Goal: Transaction & Acquisition: Purchase product/service

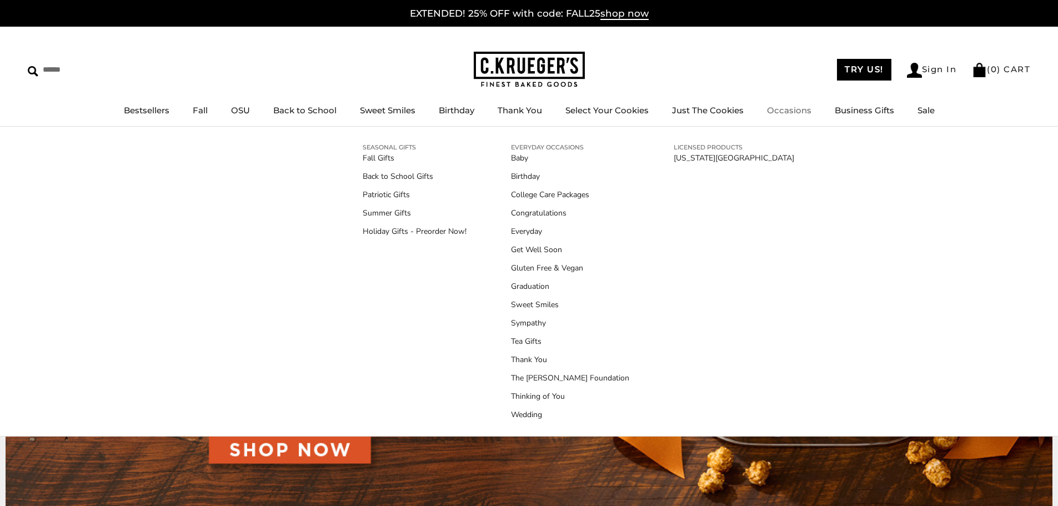
click at [783, 109] on link "Occasions" at bounding box center [789, 110] width 44 height 11
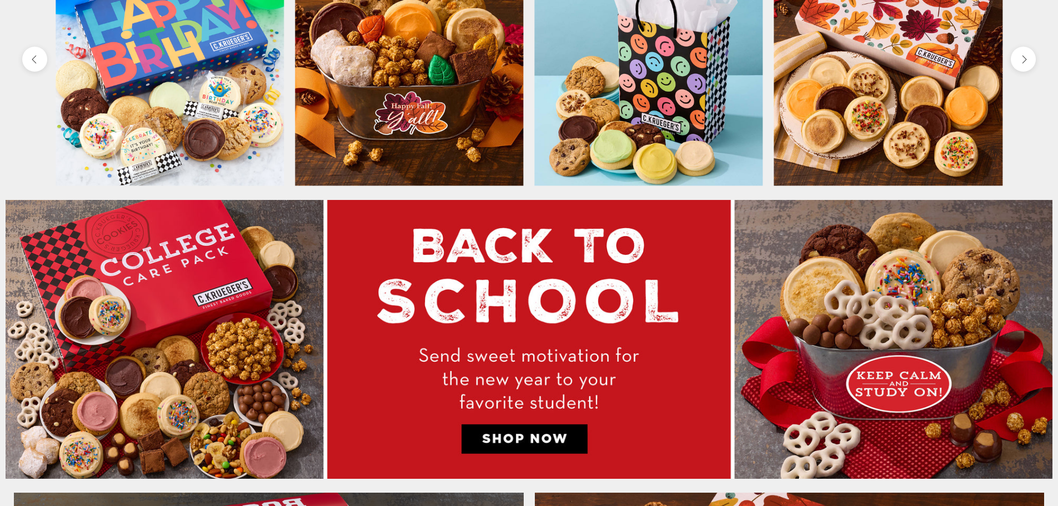
scroll to position [611, 0]
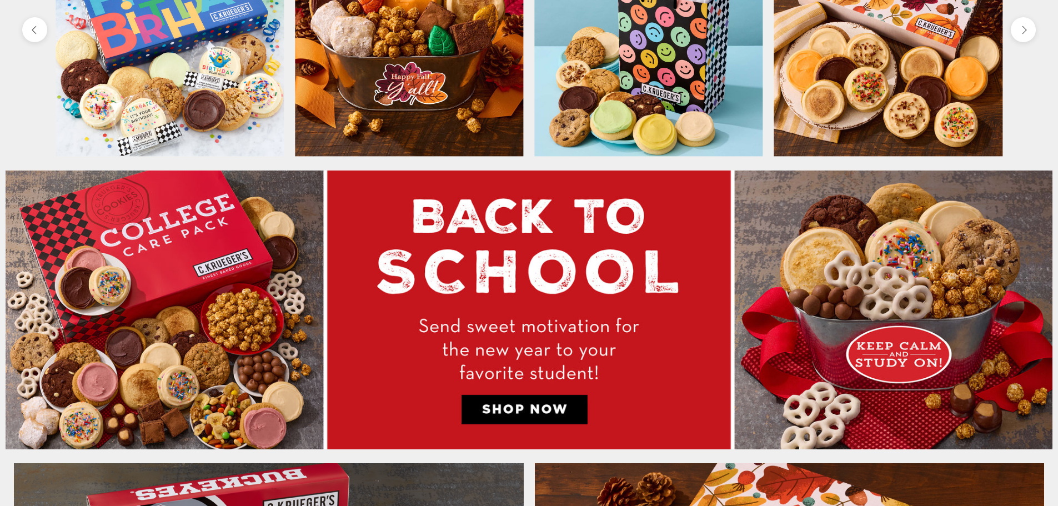
click at [158, 82] on img at bounding box center [170, 42] width 228 height 228
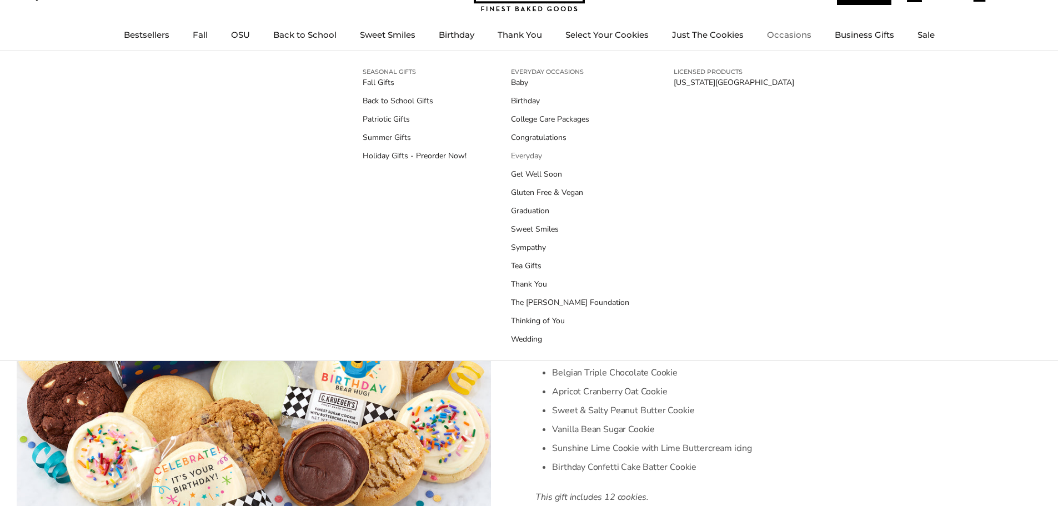
scroll to position [56, 0]
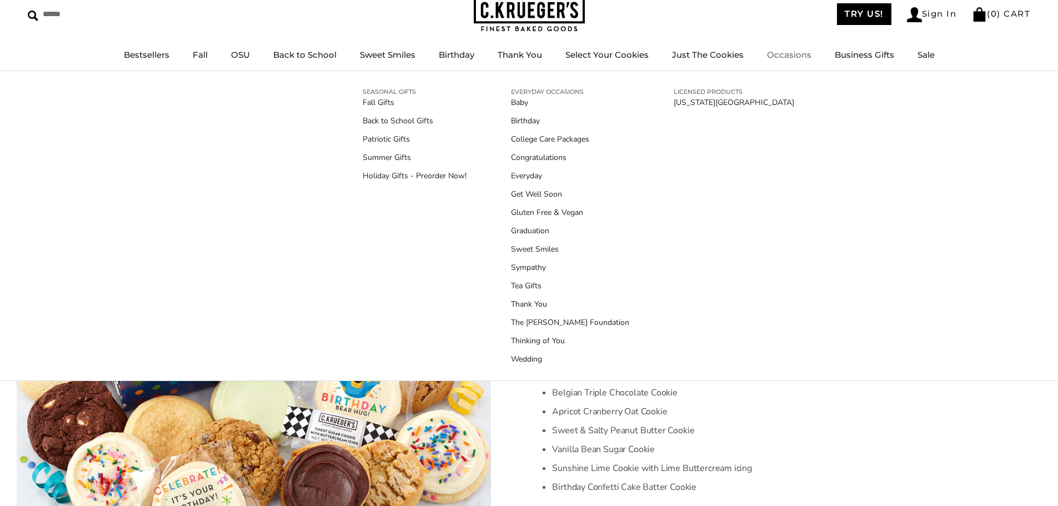
click at [801, 56] on link "Occasions" at bounding box center [789, 54] width 44 height 11
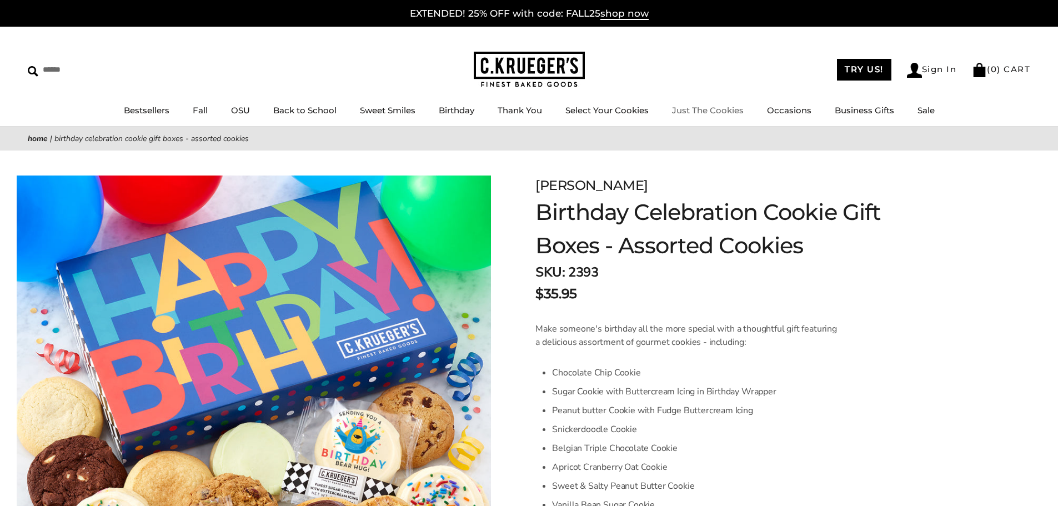
click at [720, 114] on link "Just The Cookies" at bounding box center [708, 110] width 72 height 11
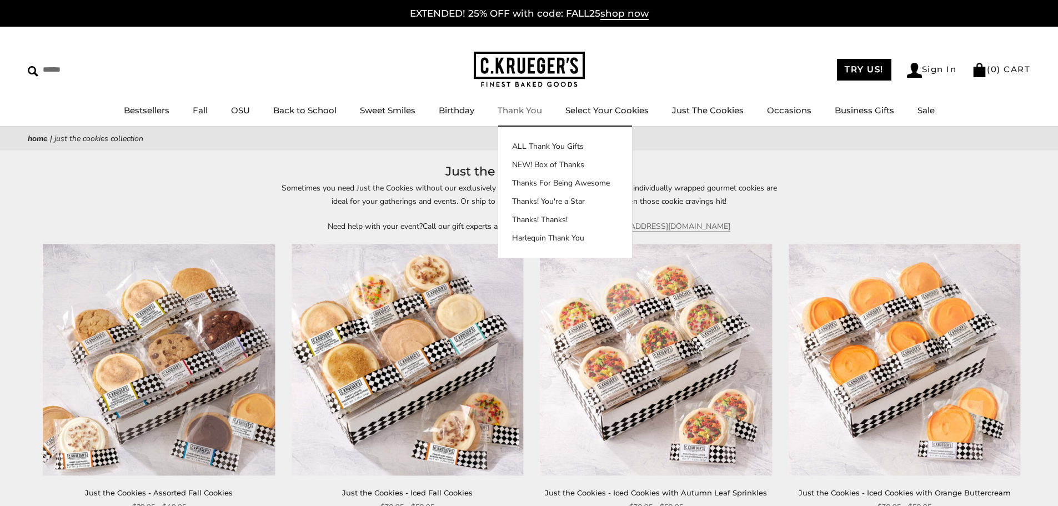
click at [525, 110] on link "Thank You" at bounding box center [520, 110] width 44 height 11
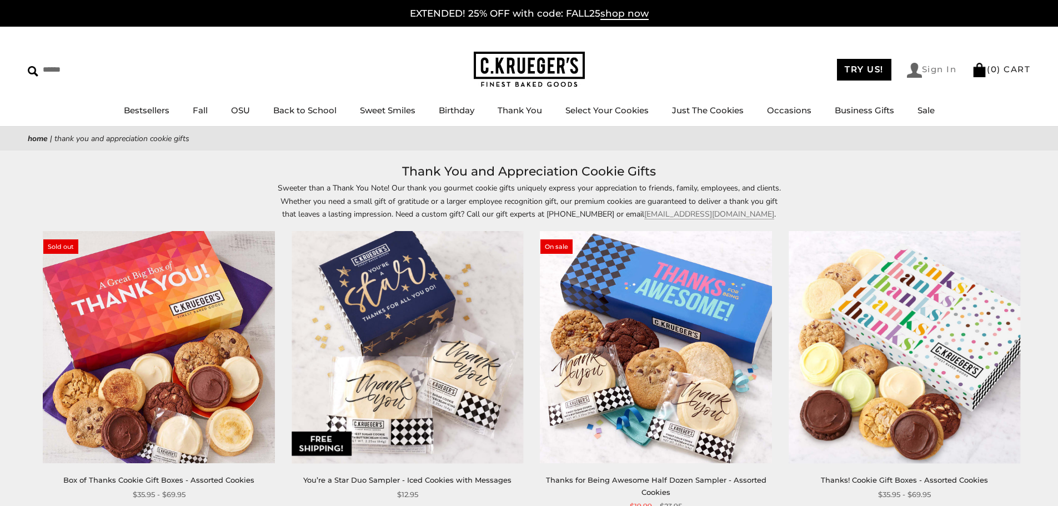
click at [926, 72] on link "Sign In" at bounding box center [932, 70] width 50 height 15
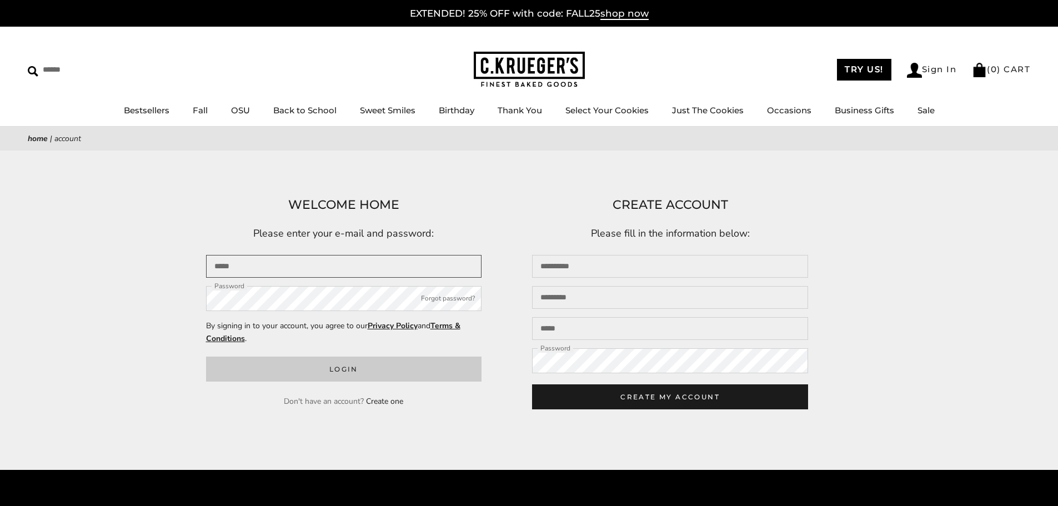
type input "**********"
click at [290, 369] on button "Login" at bounding box center [344, 369] width 276 height 25
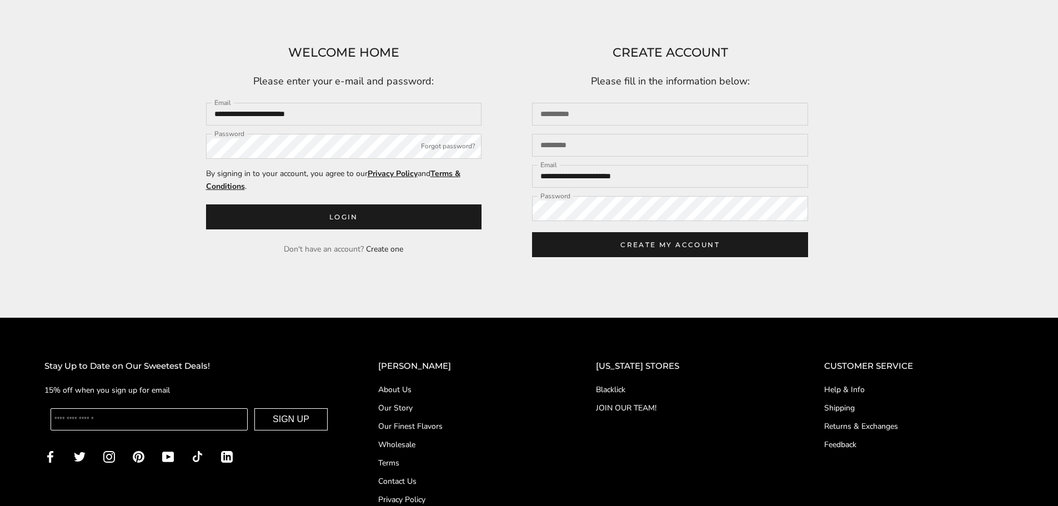
scroll to position [167, 0]
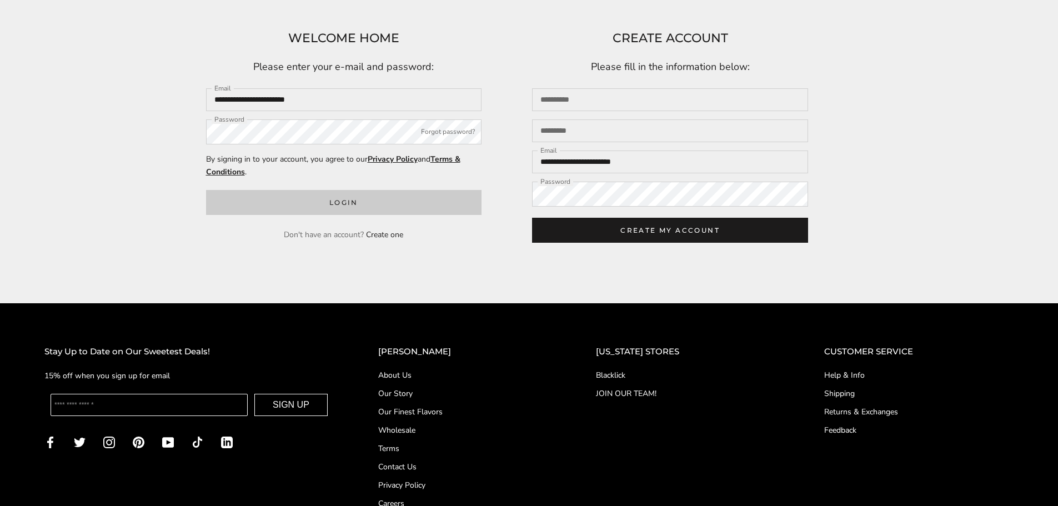
click at [371, 205] on button "Login" at bounding box center [344, 202] width 276 height 25
